Goal: Task Accomplishment & Management: Complete application form

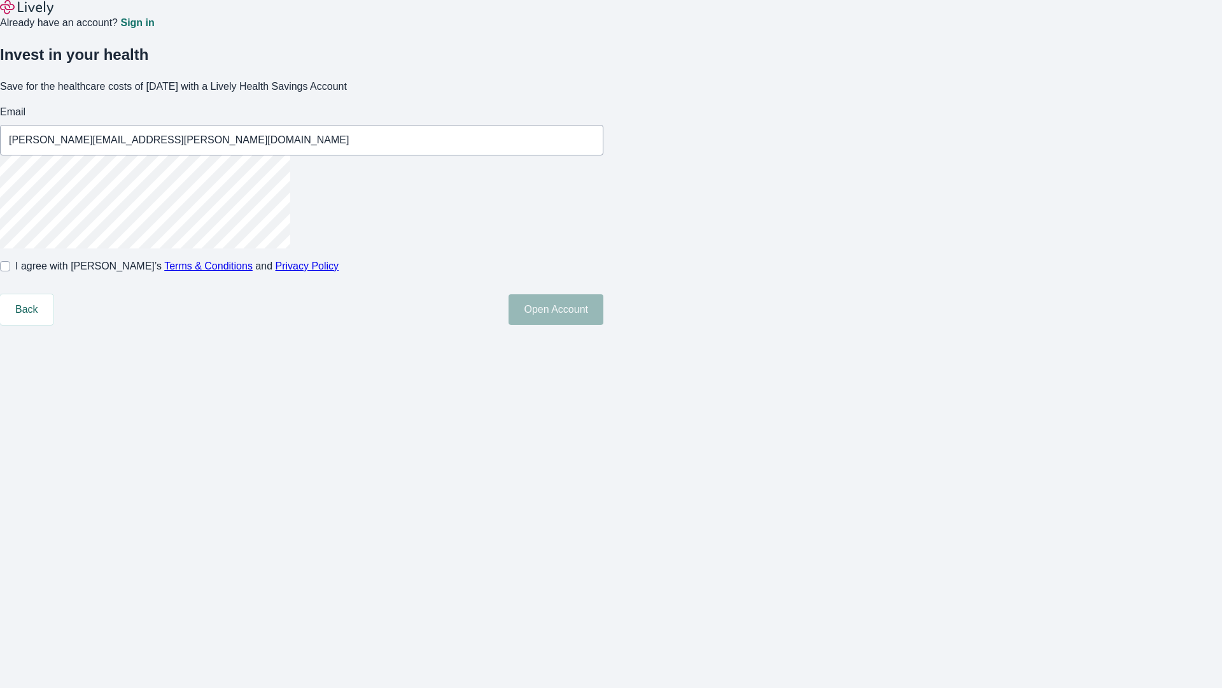
click at [10, 271] on input "I agree with Lively’s Terms & Conditions and Privacy Policy" at bounding box center [5, 266] width 10 height 10
checkbox input "true"
click at [604, 325] on button "Open Account" at bounding box center [556, 309] width 95 height 31
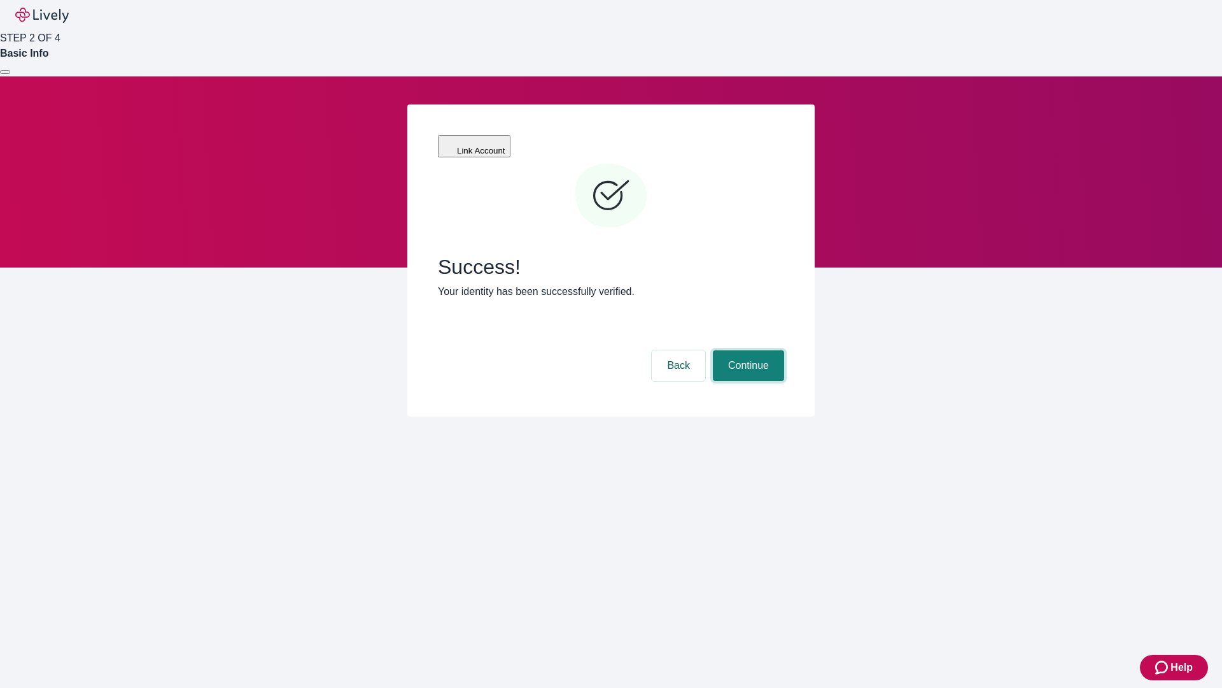
click at [747, 350] on button "Continue" at bounding box center [748, 365] width 71 height 31
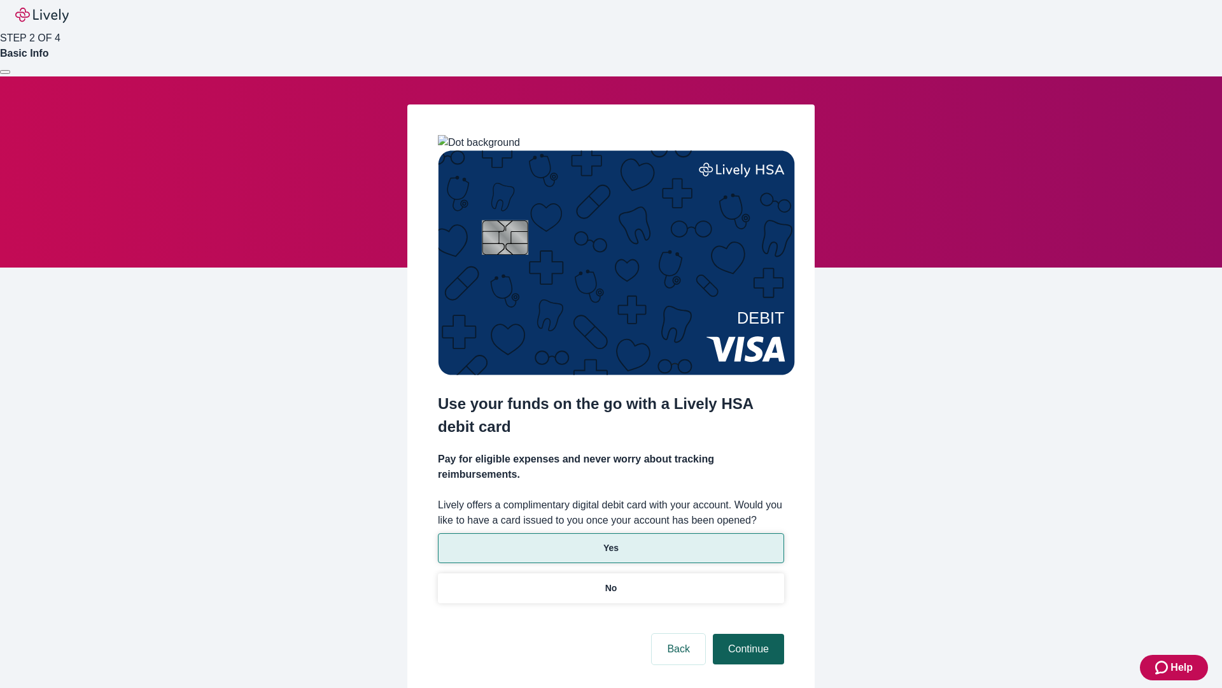
click at [611, 541] on p "Yes" at bounding box center [611, 547] width 15 height 13
click at [747, 633] on button "Continue" at bounding box center [748, 648] width 71 height 31
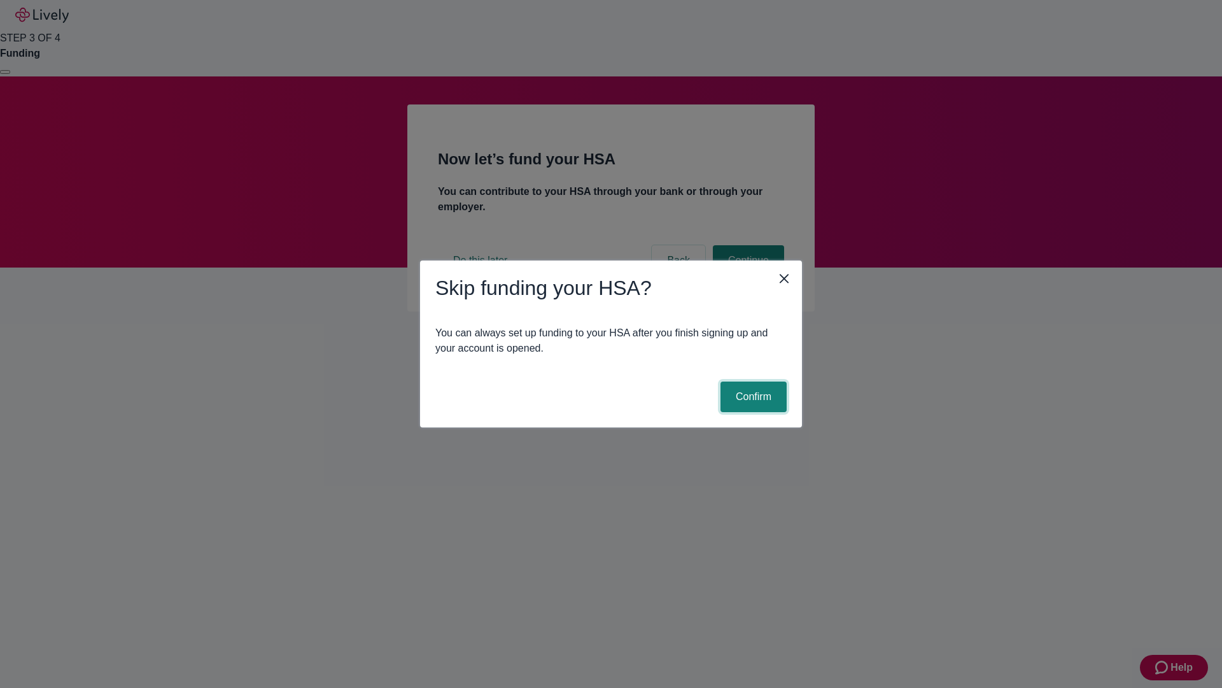
click at [752, 397] on button "Confirm" at bounding box center [754, 396] width 66 height 31
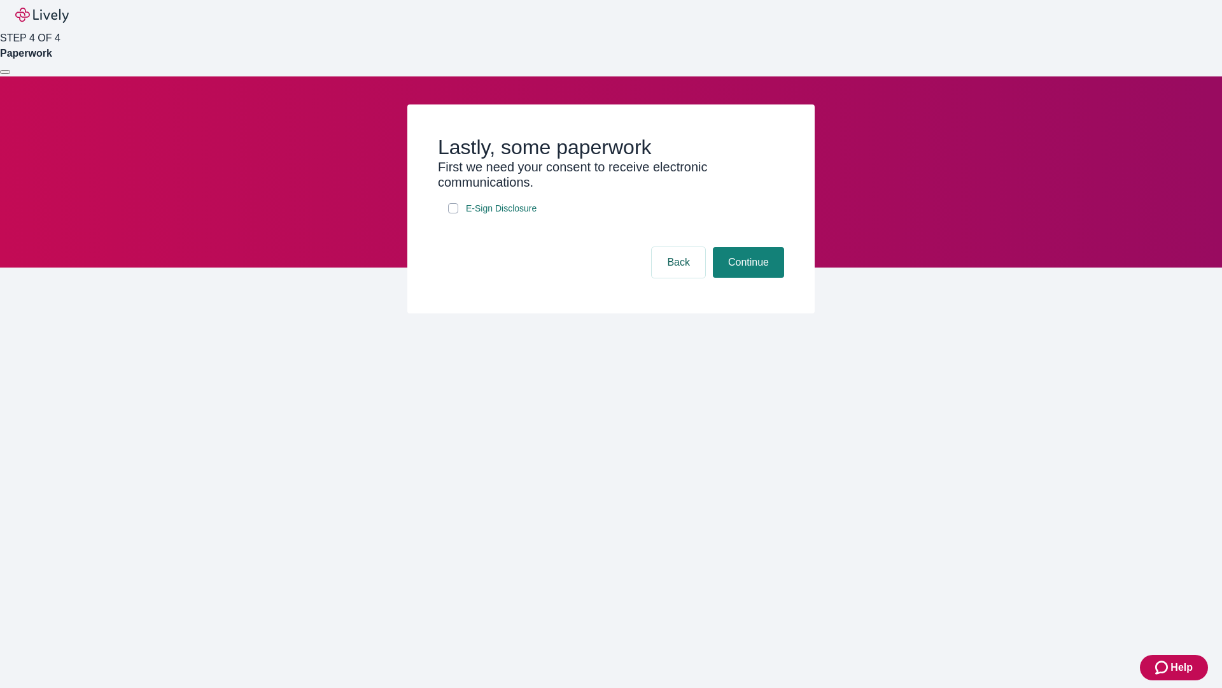
click at [453, 213] on input "E-Sign Disclosure" at bounding box center [453, 208] width 10 height 10
checkbox input "true"
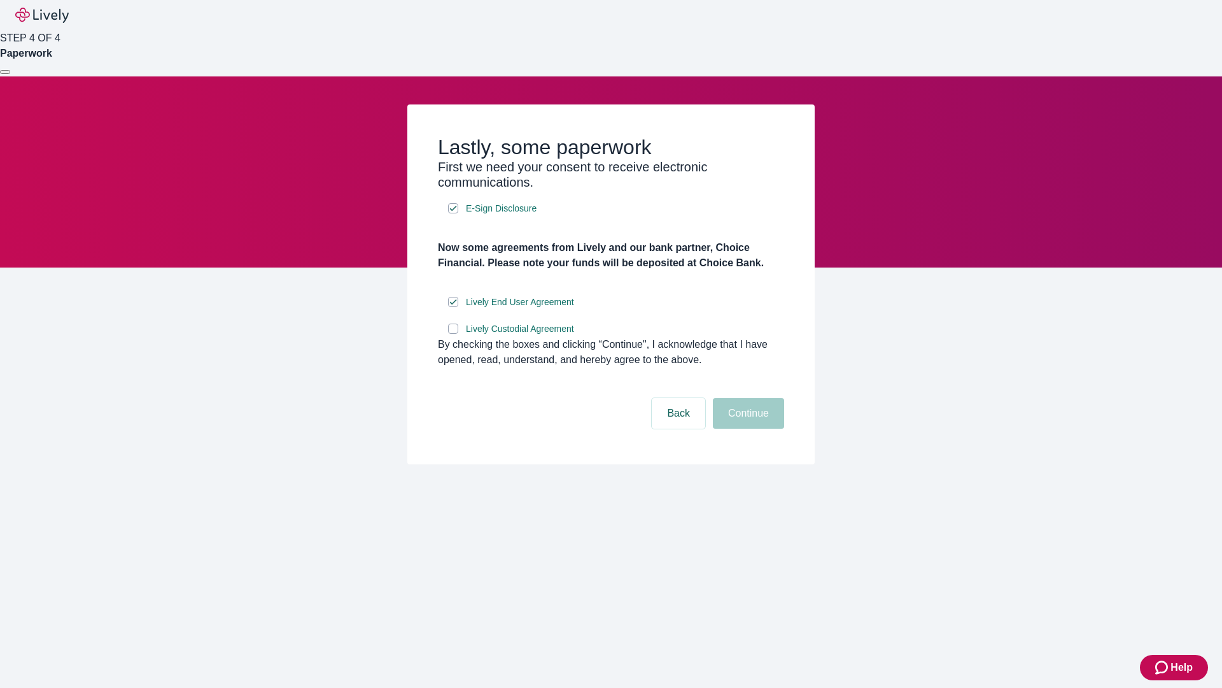
click at [453, 334] on input "Lively Custodial Agreement" at bounding box center [453, 328] width 10 height 10
checkbox input "true"
click at [747, 428] on button "Continue" at bounding box center [748, 413] width 71 height 31
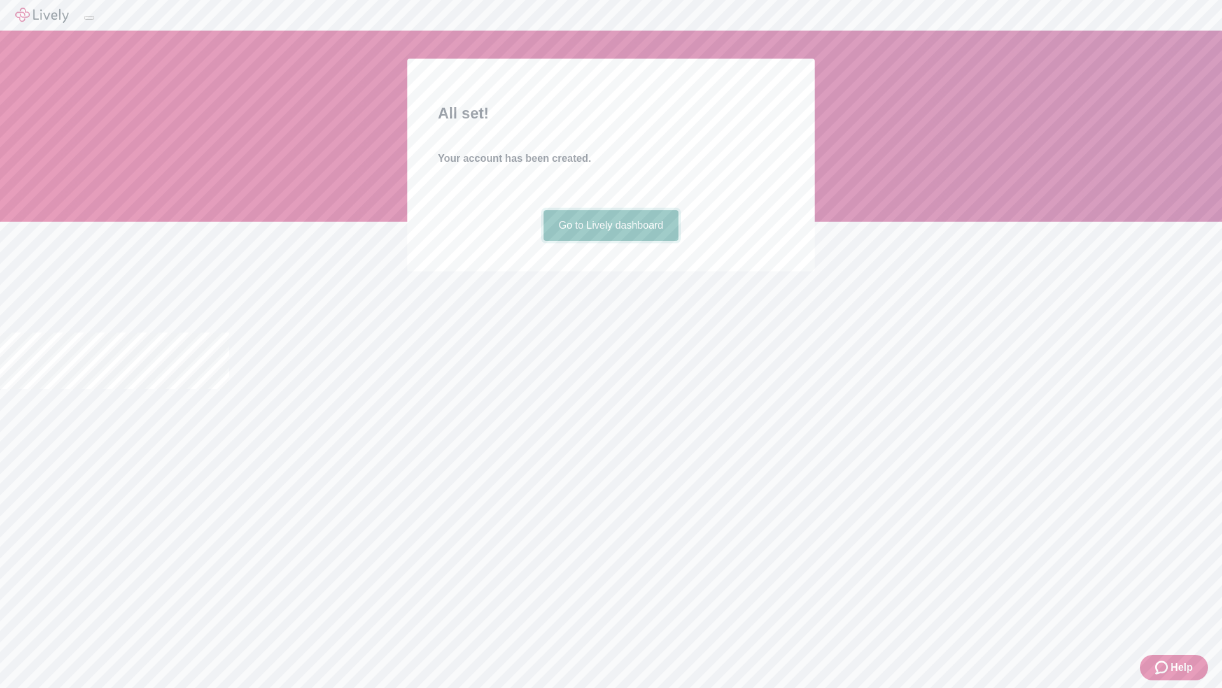
click at [611, 241] on link "Go to Lively dashboard" at bounding box center [612, 225] width 136 height 31
